Goal: Communication & Community: Share content

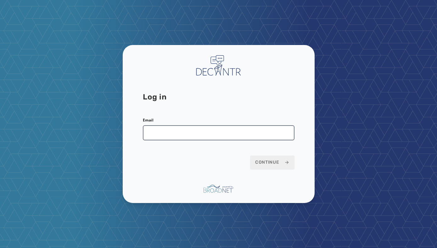
click at [218, 132] on input "Email" at bounding box center [219, 132] width 152 height 15
type input "**********"
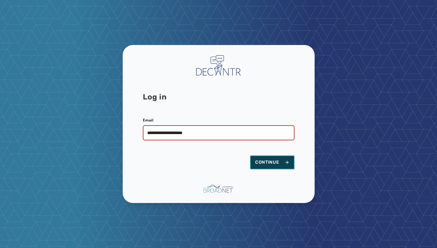
click at [272, 164] on span "Continue" at bounding box center [272, 162] width 34 height 6
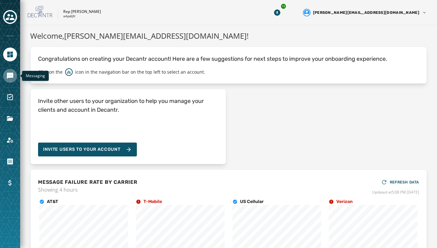
click at [11, 71] on link "Navigate to Messaging" at bounding box center [10, 76] width 14 height 14
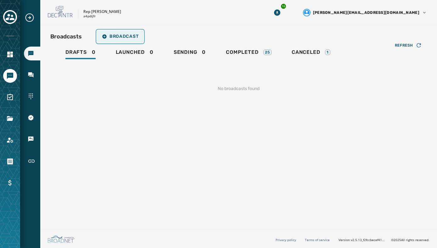
click at [116, 34] on span "Broadcast" at bounding box center [120, 36] width 37 height 5
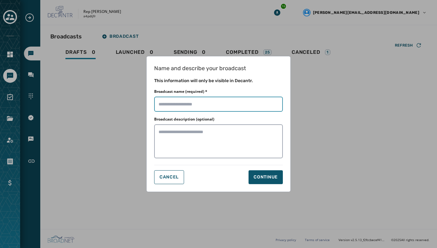
click at [173, 105] on input "Broadcast name (required) *" at bounding box center [218, 104] width 129 height 15
click at [195, 107] on input "Broadcast name (required) *" at bounding box center [218, 104] width 129 height 15
type input "**********"
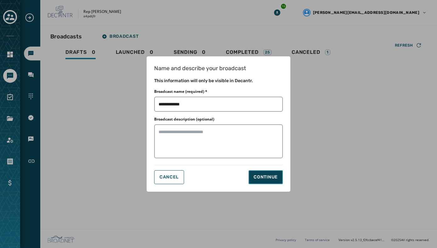
click at [261, 178] on div "Continue" at bounding box center [266, 177] width 24 height 6
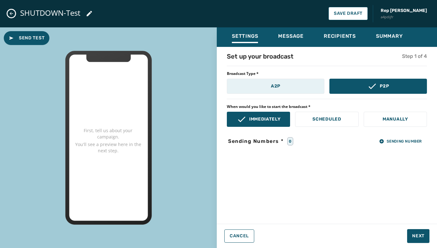
click at [285, 90] on button "A2P" at bounding box center [276, 86] width 98 height 15
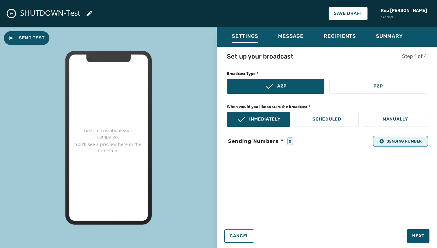
click at [381, 138] on button "Sending Number" at bounding box center [400, 141] width 53 height 9
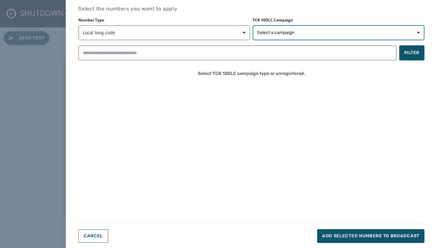
click at [297, 34] on span "Select a campaign" at bounding box center [338, 33] width 163 height 6
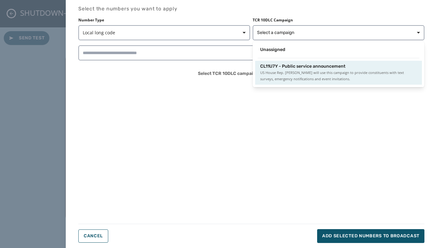
click at [278, 69] on span "CL11U7Y - Public service announcement" at bounding box center [302, 66] width 85 height 6
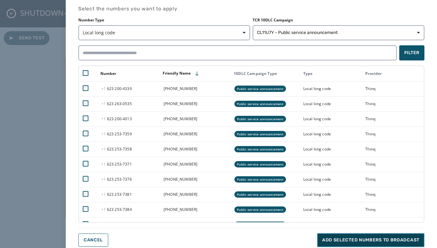
click at [355, 237] on button "Add selected numbers to broadcast" at bounding box center [370, 240] width 107 height 14
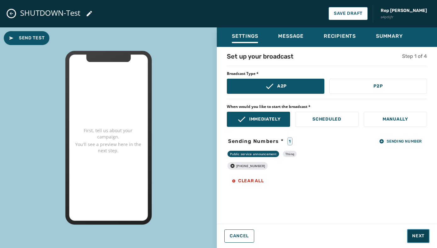
click at [419, 235] on span "Next" at bounding box center [418, 236] width 12 height 6
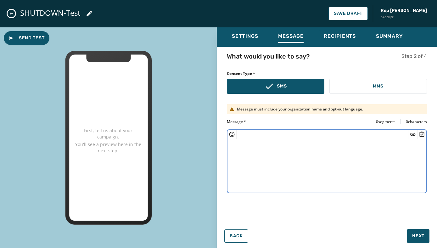
click at [259, 155] on textarea at bounding box center [327, 165] width 199 height 52
paste textarea "**********"
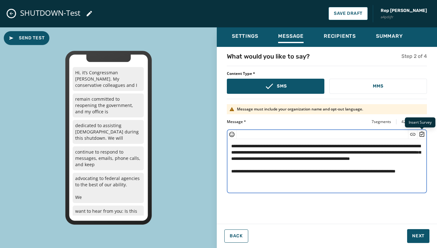
click at [423, 133] on icon "Insert Survey" at bounding box center [422, 134] width 6 height 6
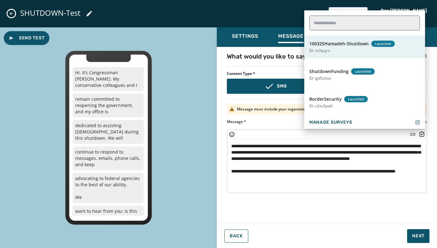
click at [350, 53] on button "100325Hamadeh-Shutdown Launched ID: re3qujro" at bounding box center [364, 47] width 121 height 23
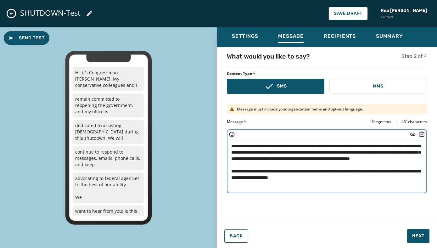
click at [231, 146] on textarea "**********" at bounding box center [327, 165] width 199 height 52
click at [233, 146] on textarea "**********" at bounding box center [327, 165] width 199 height 52
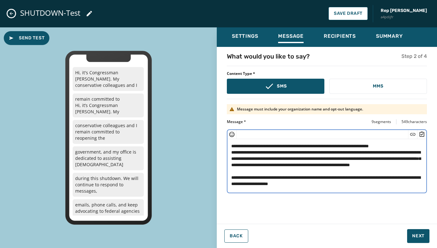
drag, startPoint x: 418, startPoint y: 153, endPoint x: 214, endPoint y: 150, distance: 204.6
click at [214, 150] on div "Send Test Hi, it's Congressman [PERSON_NAME]. My conservative colleagues and I …" at bounding box center [218, 137] width 437 height 221
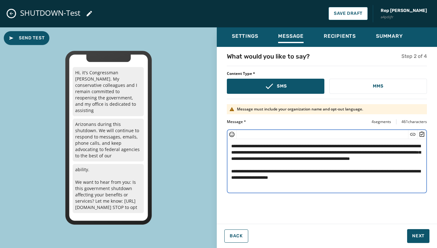
click at [418, 153] on textarea "**********" at bounding box center [327, 165] width 199 height 52
click at [408, 159] on textarea "**********" at bounding box center [327, 165] width 199 height 52
click at [371, 167] on textarea "**********" at bounding box center [327, 165] width 199 height 52
click at [339, 171] on textarea "**********" at bounding box center [327, 165] width 199 height 52
type textarea "**********"
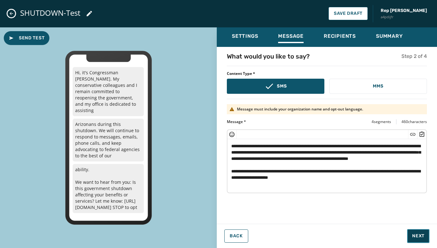
click at [417, 234] on span "Next" at bounding box center [418, 236] width 12 height 6
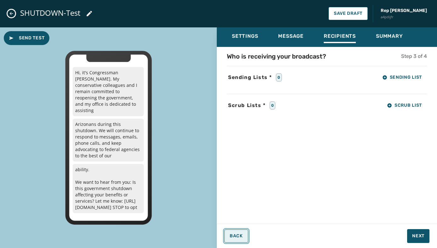
click at [241, 237] on span "Back" at bounding box center [236, 236] width 13 height 5
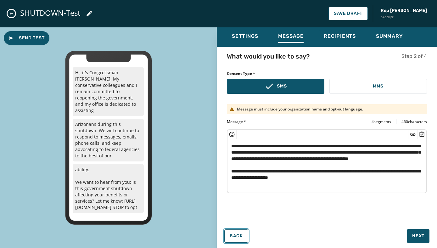
click at [422, 134] on icon "Insert Survey" at bounding box center [422, 134] width 6 height 6
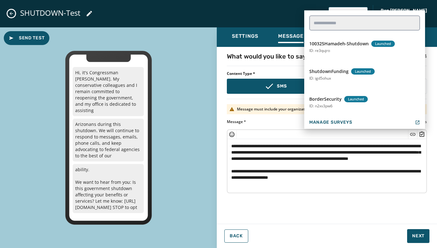
click at [348, 235] on div "Back Next" at bounding box center [327, 236] width 220 height 14
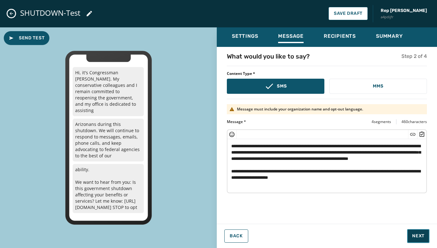
click at [415, 230] on button "Next" at bounding box center [418, 236] width 22 height 14
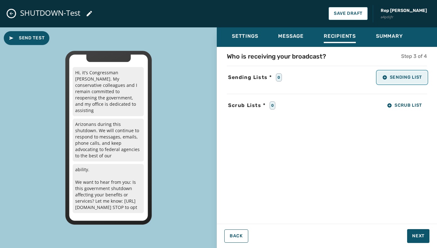
click at [396, 77] on span "Sending List" at bounding box center [402, 77] width 40 height 5
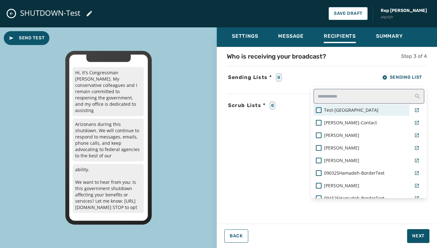
click at [346, 110] on span "Test-[GEOGRAPHIC_DATA]" at bounding box center [351, 110] width 54 height 6
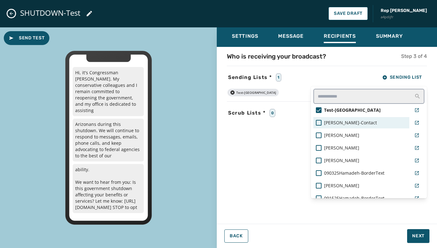
click at [348, 122] on span "[PERSON_NAME]-Contact" at bounding box center [350, 123] width 53 height 6
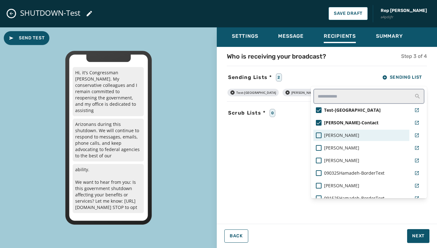
click at [338, 135] on div "[PERSON_NAME]" at bounding box center [361, 135] width 91 height 6
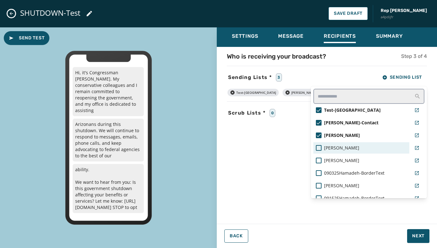
scroll to position [9, 0]
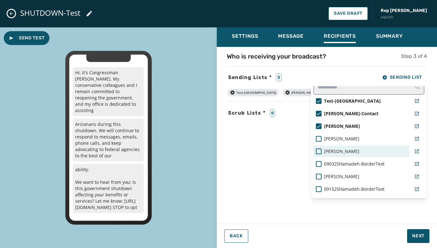
click at [340, 148] on div "[PERSON_NAME]" at bounding box center [361, 151] width 91 height 6
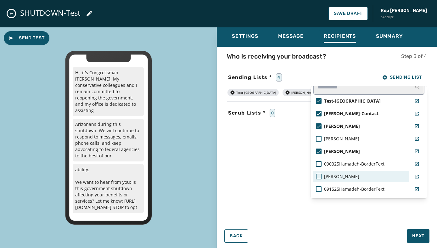
click at [343, 173] on span "[PERSON_NAME]" at bounding box center [341, 176] width 35 height 6
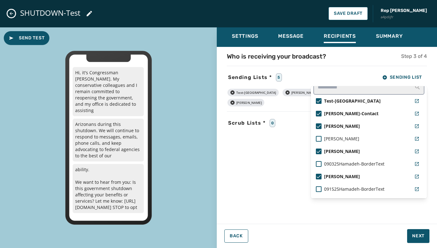
click at [417, 234] on div "Settings Message Recipients Summary Who is receiving your broadcast? Step 3 of …" at bounding box center [327, 135] width 220 height 216
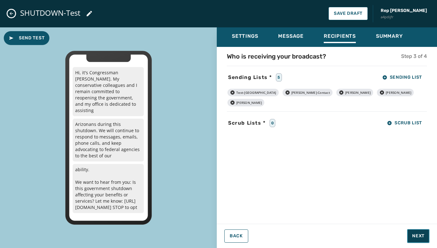
click at [417, 234] on span "Next" at bounding box center [418, 236] width 12 height 6
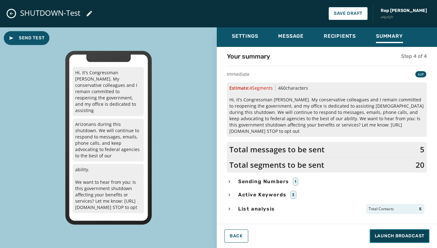
click at [396, 234] on span "Launch Broadcast" at bounding box center [400, 236] width 50 height 6
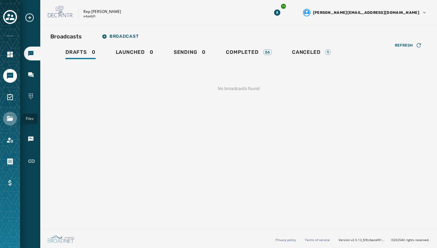
click at [9, 122] on icon "Navigate to Files" at bounding box center [10, 119] width 8 height 8
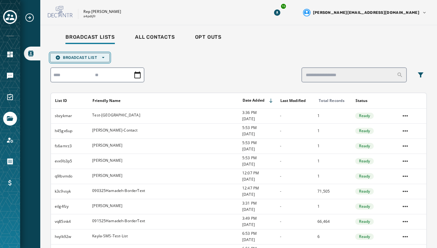
click at [101, 58] on span "Broadcast List Open options" at bounding box center [79, 57] width 49 height 5
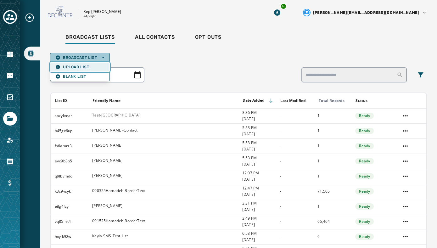
click at [86, 66] on span "Upload List" at bounding box center [79, 67] width 49 height 5
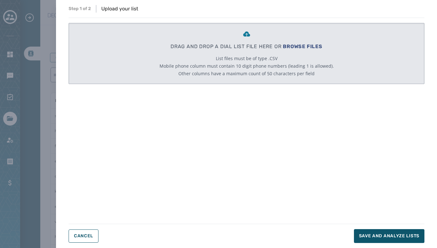
click at [314, 44] on span "BROWSE FILES" at bounding box center [303, 46] width 40 height 6
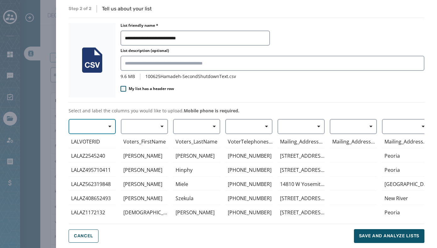
click at [111, 125] on span "button" at bounding box center [107, 126] width 15 height 13
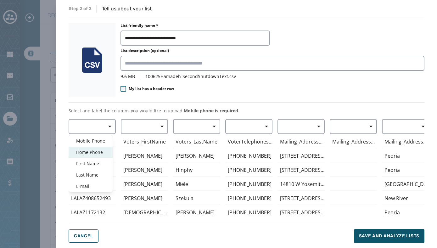
click at [97, 150] on span "Home Phone" at bounding box center [90, 152] width 29 height 6
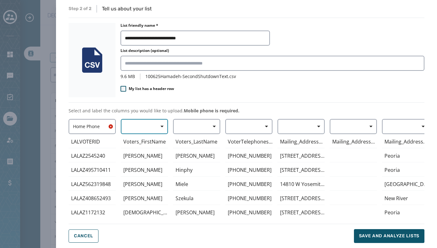
click at [142, 125] on button "button" at bounding box center [144, 126] width 47 height 15
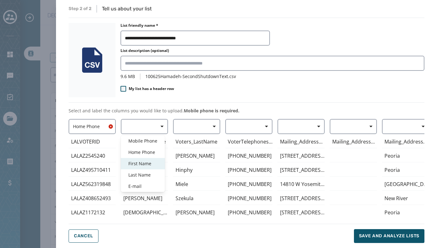
click at [140, 161] on span "First Name" at bounding box center [142, 164] width 29 height 6
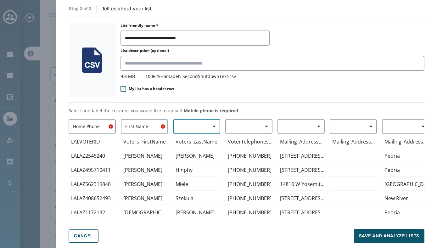
click at [181, 128] on button "button" at bounding box center [196, 126] width 47 height 15
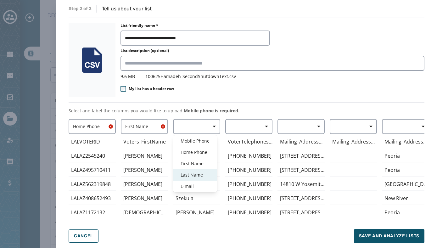
click at [186, 172] on span "Last Name" at bounding box center [195, 175] width 29 height 6
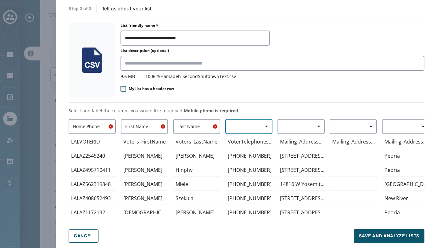
click at [247, 125] on button "button" at bounding box center [248, 126] width 47 height 15
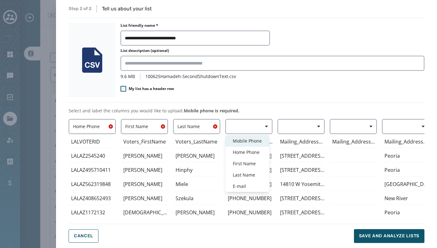
click at [247, 141] on span "Mobile Phone" at bounding box center [247, 141] width 29 height 6
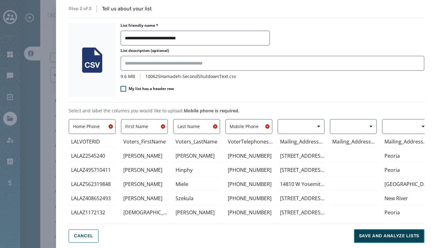
click at [370, 233] on span "Save and analyze lists" at bounding box center [389, 236] width 60 height 6
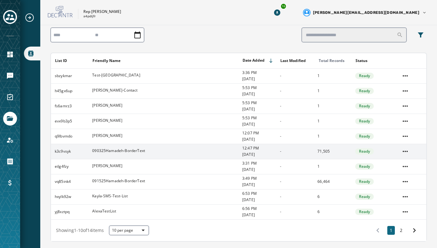
scroll to position [60, 0]
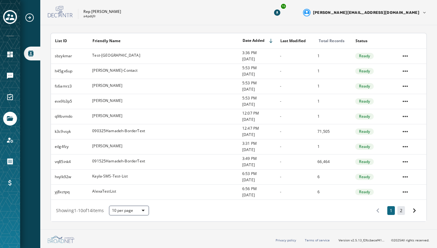
click at [400, 210] on button "2" at bounding box center [402, 210] width 8 height 9
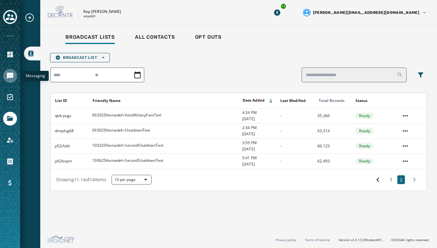
click at [8, 77] on icon "Navigate to Messaging" at bounding box center [10, 76] width 6 height 6
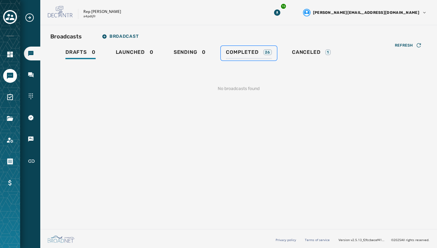
click at [246, 50] on span "Completed" at bounding box center [242, 52] width 32 height 6
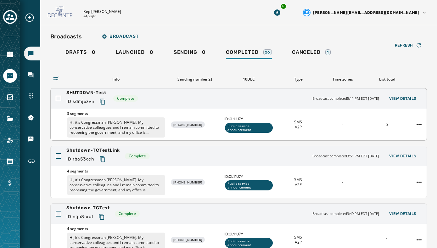
click at [127, 119] on p "Hi, it's Congressman [PERSON_NAME]. My conservative colleagues and I remain com…" at bounding box center [116, 127] width 98 height 20
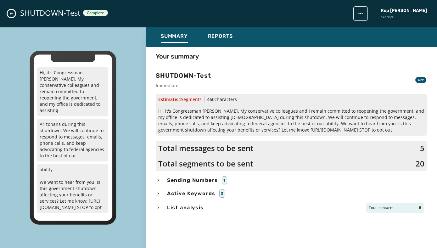
click at [13, 15] on icon "Close admin drawer" at bounding box center [11, 13] width 5 height 5
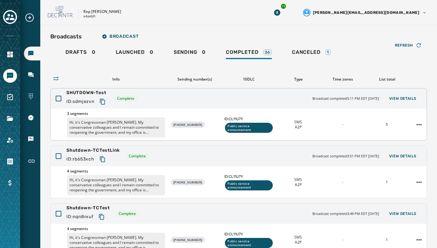
click at [134, 115] on span "3 segments" at bounding box center [116, 113] width 98 height 5
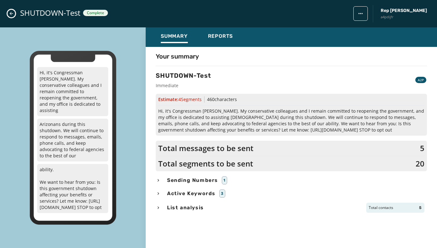
click at [12, 13] on icon "Close admin drawer" at bounding box center [11, 13] width 5 height 5
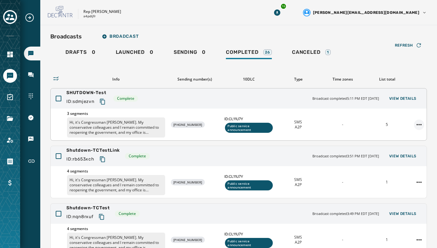
click at [419, 124] on html "Broadcasts Inbox Sending Numbers 10DLC Registration Keywords & Responders Short…" at bounding box center [218, 124] width 437 height 248
click at [407, 135] on div "Duplicate Broadcast" at bounding box center [402, 134] width 46 height 10
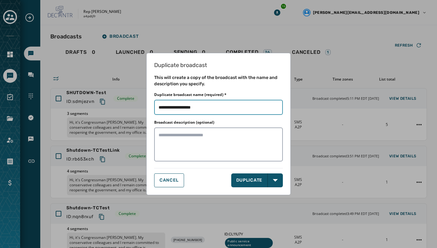
click at [218, 106] on input "Duplicate broadcast name (required) *" at bounding box center [218, 107] width 129 height 15
type input "********"
click at [243, 65] on h1 "Duplicate broadcast" at bounding box center [218, 65] width 129 height 9
click at [252, 182] on button "DUPLICATE" at bounding box center [249, 180] width 37 height 14
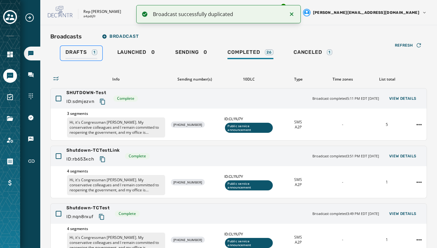
click at [82, 54] on span "Drafts" at bounding box center [75, 52] width 21 height 6
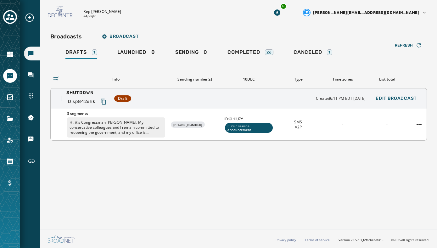
click at [131, 128] on p "Hi, it's Congressman [PERSON_NAME]. My conservative colleagues and I remain com…" at bounding box center [116, 127] width 98 height 20
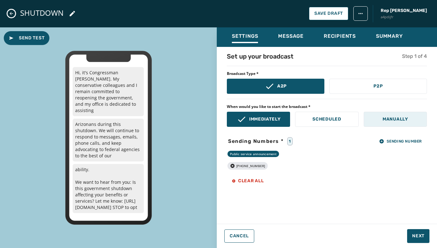
click at [408, 117] on p "Manually" at bounding box center [395, 119] width 25 height 6
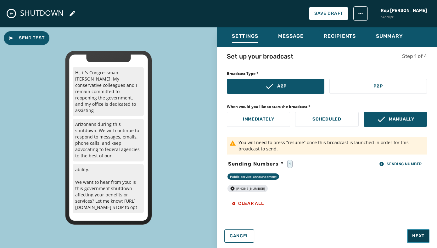
click at [412, 236] on span "Next" at bounding box center [418, 236] width 12 height 6
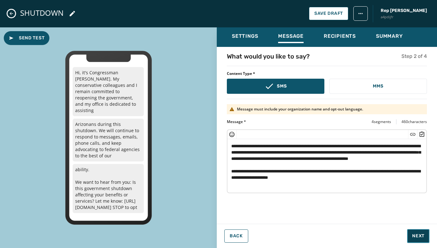
click at [414, 232] on button "Next" at bounding box center [418, 236] width 22 height 14
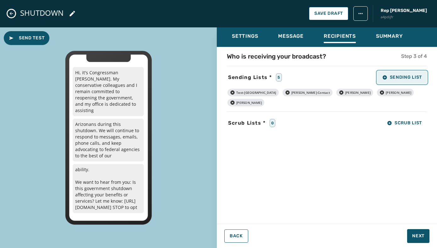
click at [393, 75] on span "Sending List" at bounding box center [402, 77] width 40 height 5
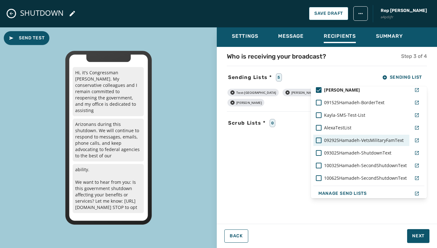
scroll to position [100, 0]
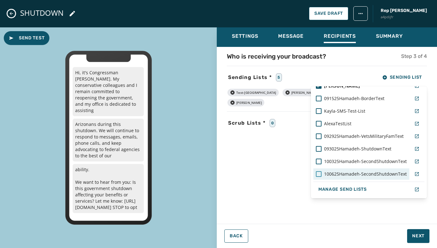
click at [321, 173] on div at bounding box center [319, 174] width 6 height 6
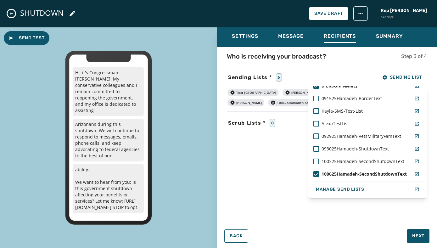
click at [358, 217] on div "Settings Message Recipients Summary Who is receiving your broadcast? Step 3 of …" at bounding box center [327, 135] width 220 height 216
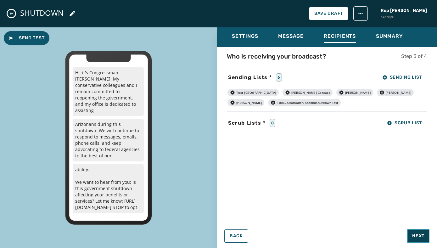
click at [419, 234] on span "Next" at bounding box center [418, 236] width 12 height 6
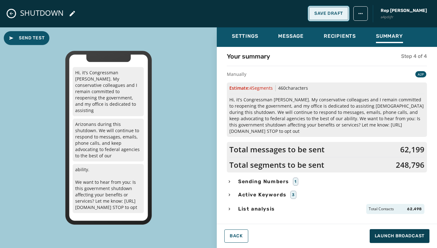
click at [314, 18] on button "Save Draft" at bounding box center [328, 13] width 39 height 13
click at [387, 233] on span "Launch Broadcast" at bounding box center [400, 236] width 50 height 6
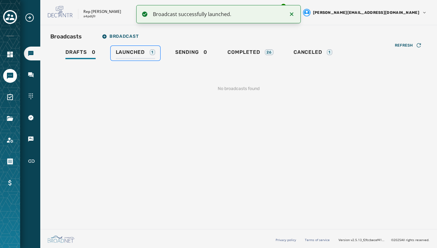
click at [134, 51] on span "Launched" at bounding box center [130, 52] width 29 height 6
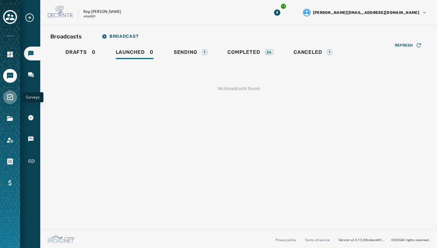
click at [10, 92] on link "Navigate to Surveys" at bounding box center [10, 97] width 14 height 14
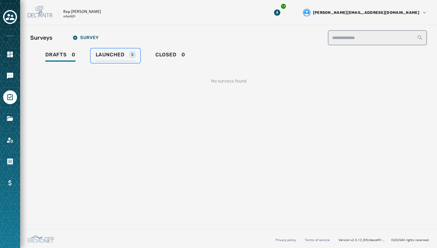
click at [102, 57] on span "Launched" at bounding box center [110, 55] width 29 height 6
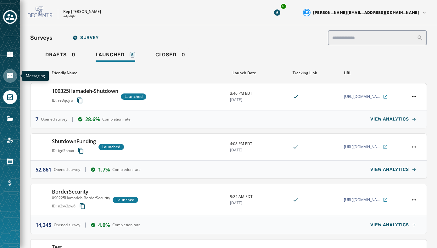
click at [8, 75] on icon "Navigate to Messaging" at bounding box center [10, 76] width 6 height 6
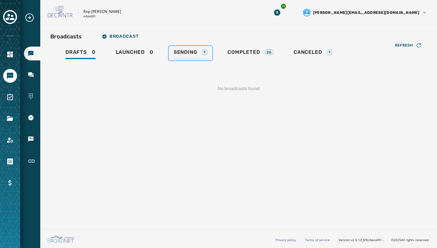
click at [190, 54] on span "Sending" at bounding box center [186, 52] width 24 height 6
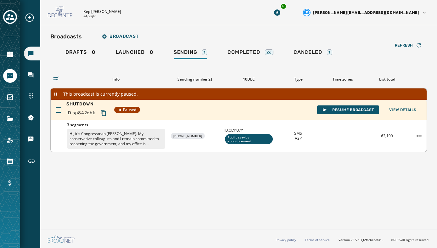
click at [201, 109] on div "SHUTDOWN ID: sp842ehk Paused Resume Broadcast View Details" at bounding box center [239, 110] width 376 height 20
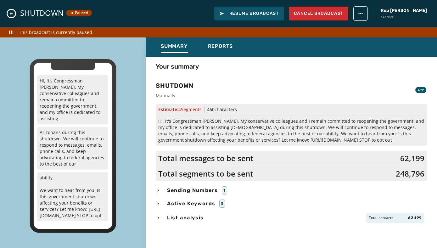
click at [13, 16] on icon "Close admin drawer" at bounding box center [11, 13] width 5 height 5
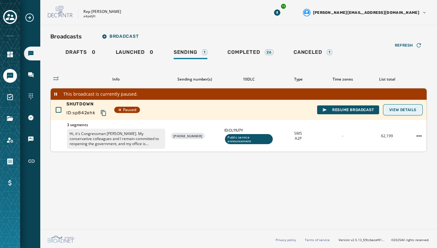
click at [406, 109] on span "View Details" at bounding box center [402, 109] width 27 height 5
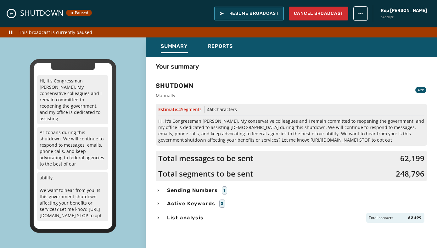
click at [237, 11] on span "Resume Broadcast" at bounding box center [248, 13] width 59 height 6
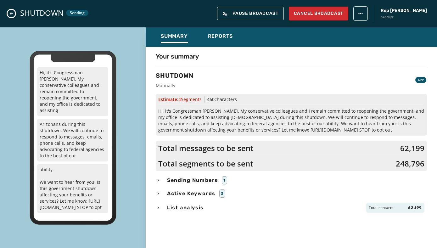
click at [12, 16] on button "Close admin drawer" at bounding box center [12, 14] width 8 height 8
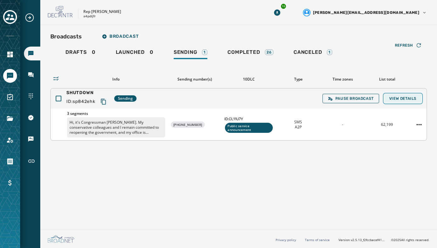
click at [404, 98] on span "View Details" at bounding box center [402, 98] width 27 height 5
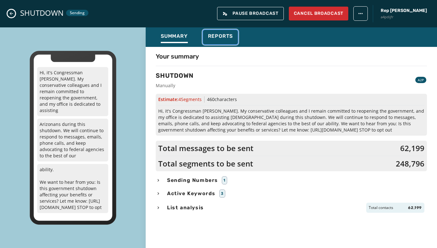
click at [226, 37] on span "Reports" at bounding box center [220, 36] width 25 height 6
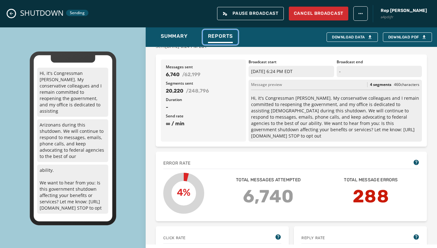
scroll to position [71, 0]
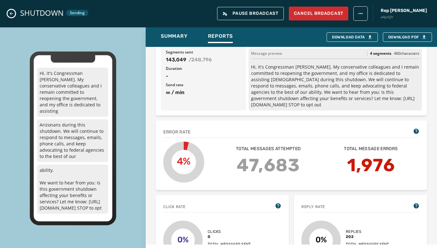
click at [10, 16] on icon "Close admin drawer" at bounding box center [11, 13] width 5 height 5
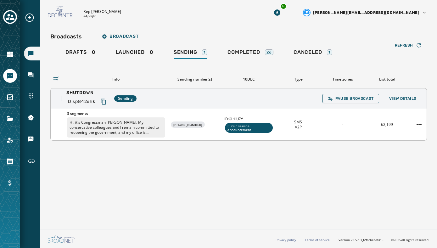
click at [212, 103] on div "SHUTDOWN ID: sp842ehk Sending Pause Broadcast View Details" at bounding box center [239, 98] width 376 height 20
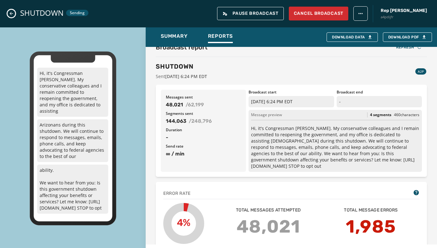
scroll to position [10, 0]
